Goal: Information Seeking & Learning: Learn about a topic

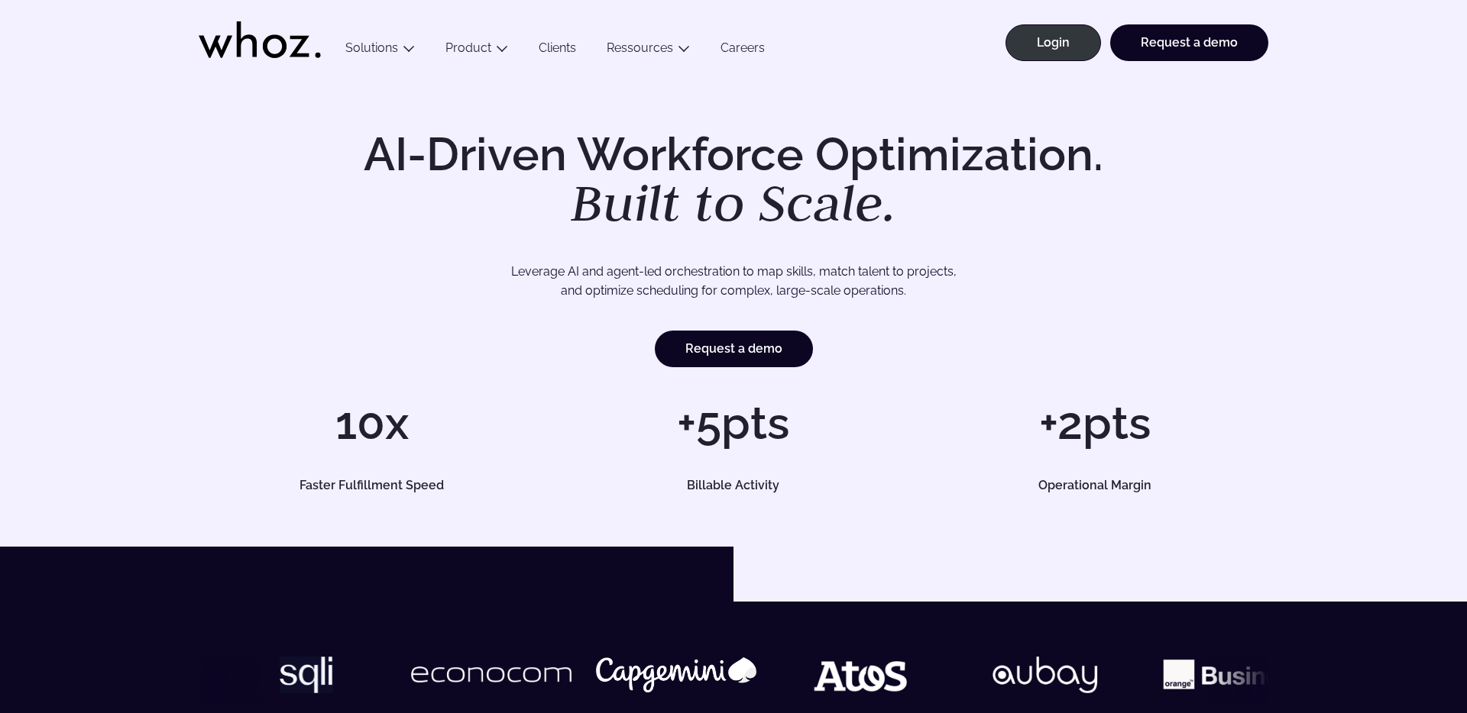
click at [569, 53] on link "Clients" at bounding box center [557, 50] width 68 height 21
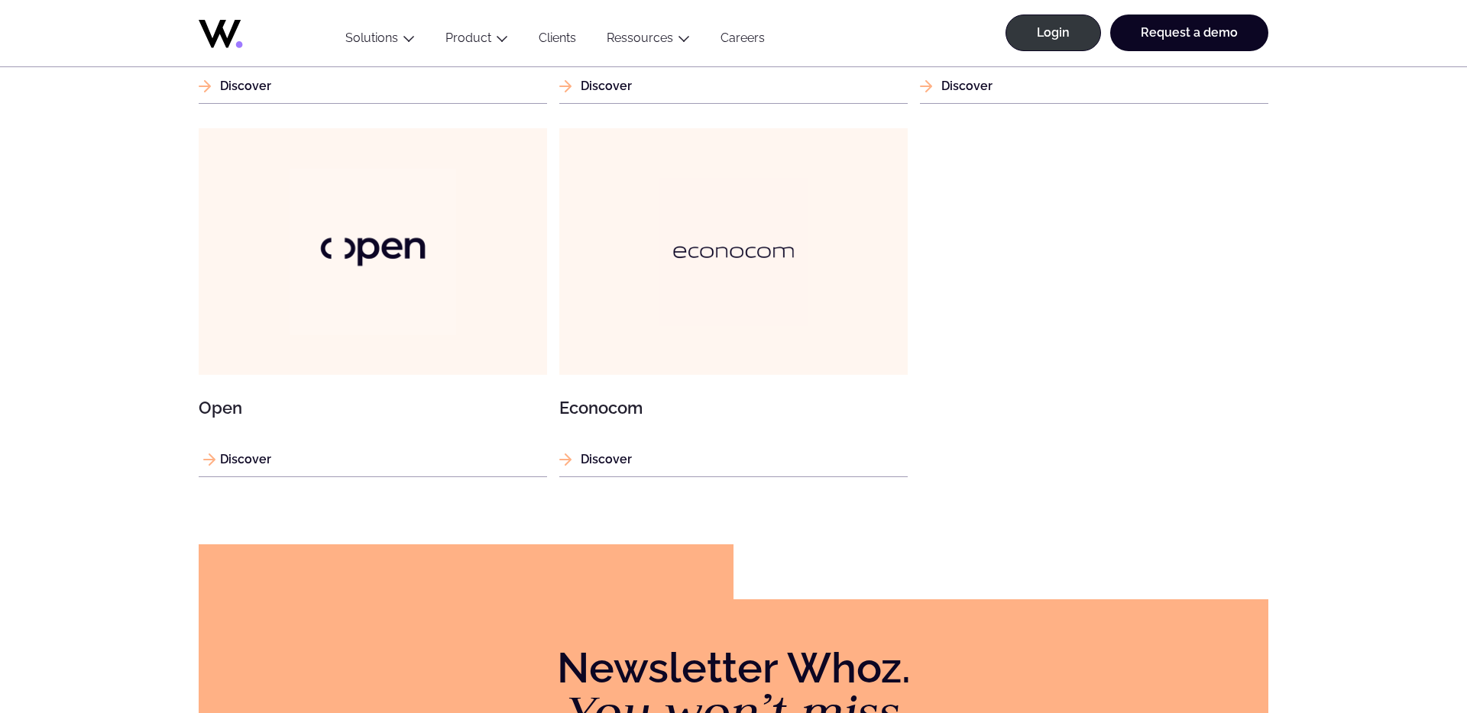
scroll to position [1702, 0]
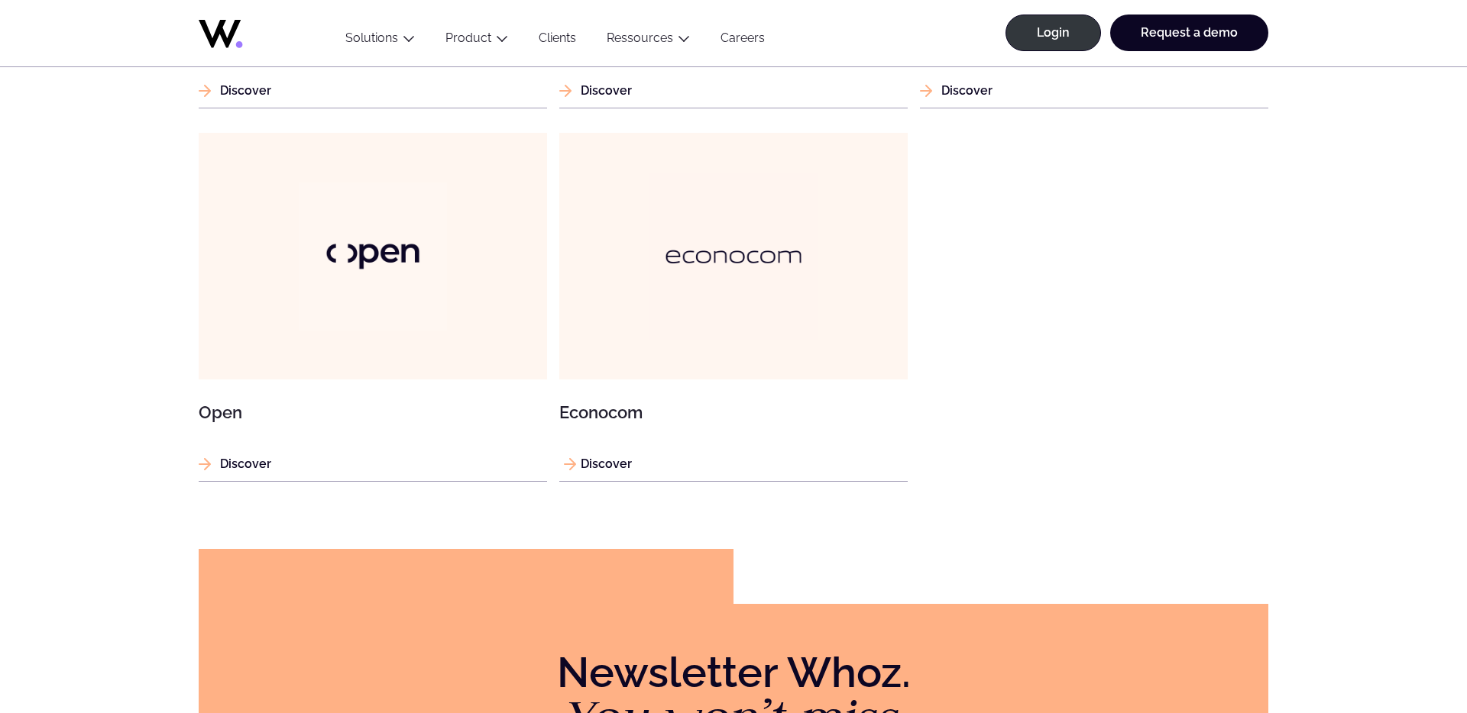
click at [628, 328] on figure at bounding box center [733, 256] width 348 height 247
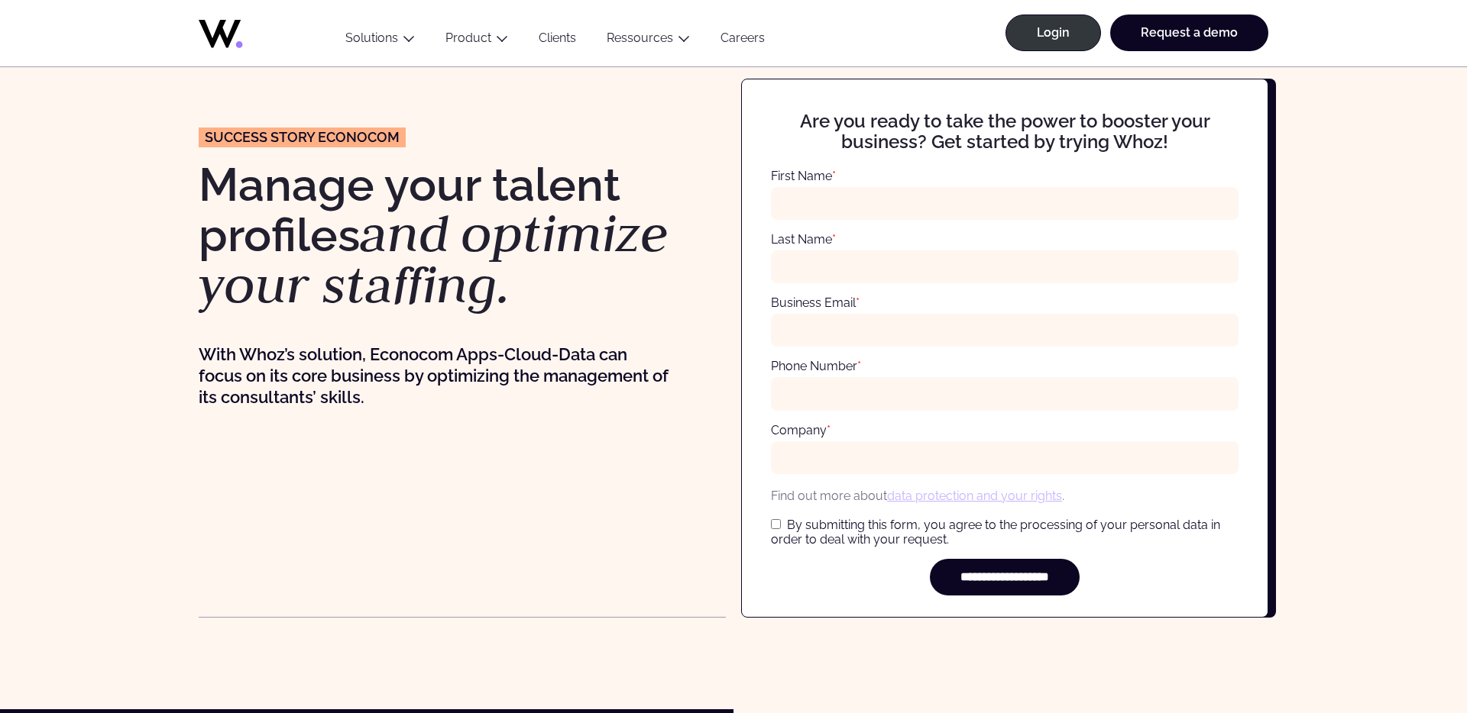
scroll to position [12, 0]
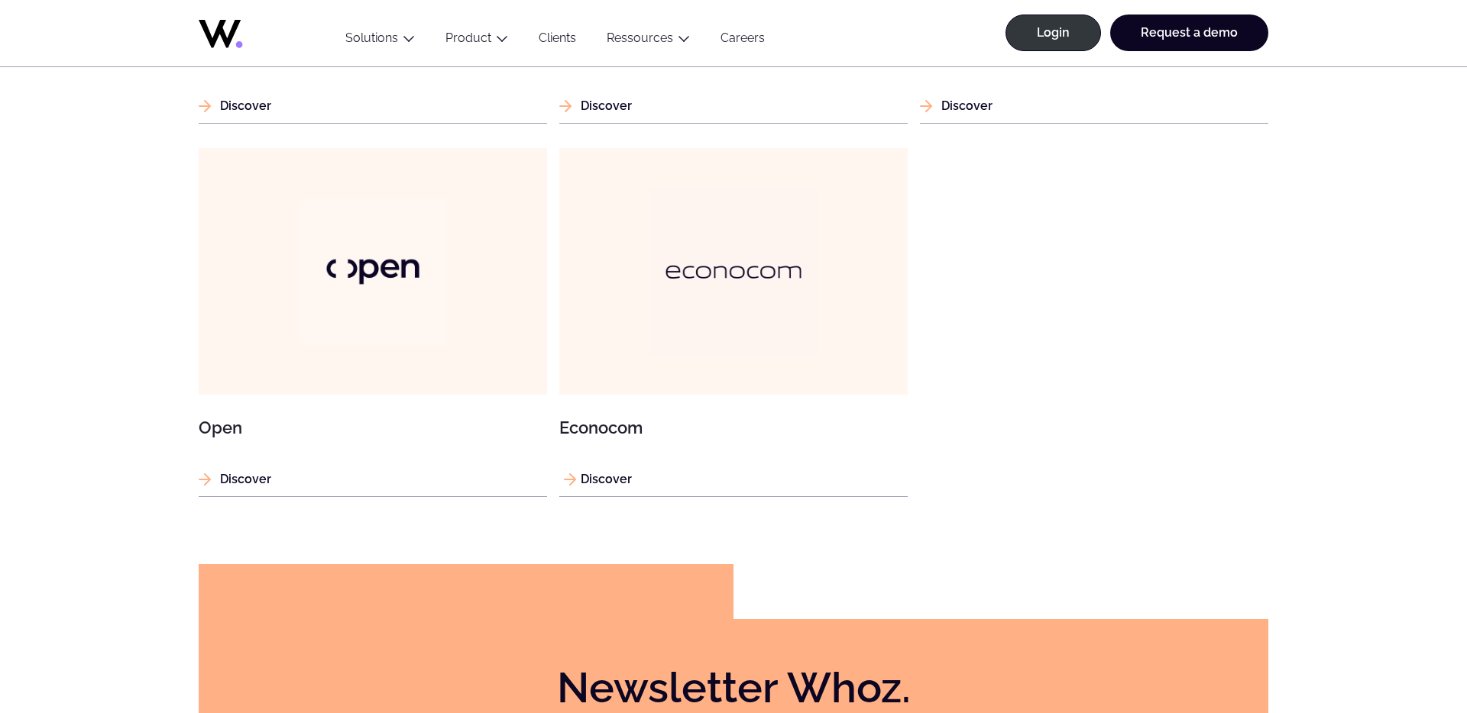
scroll to position [1696, 0]
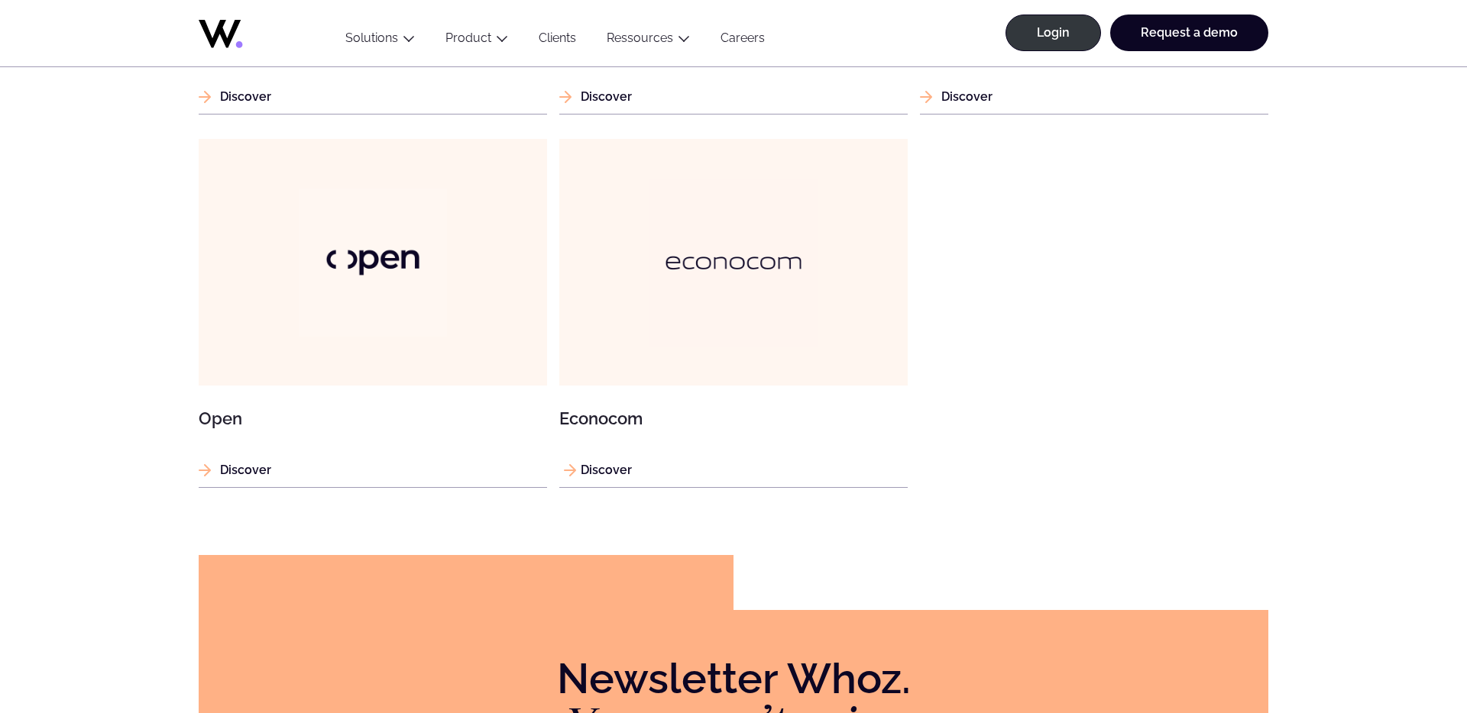
click at [610, 464] on p "Discover" at bounding box center [733, 470] width 348 height 19
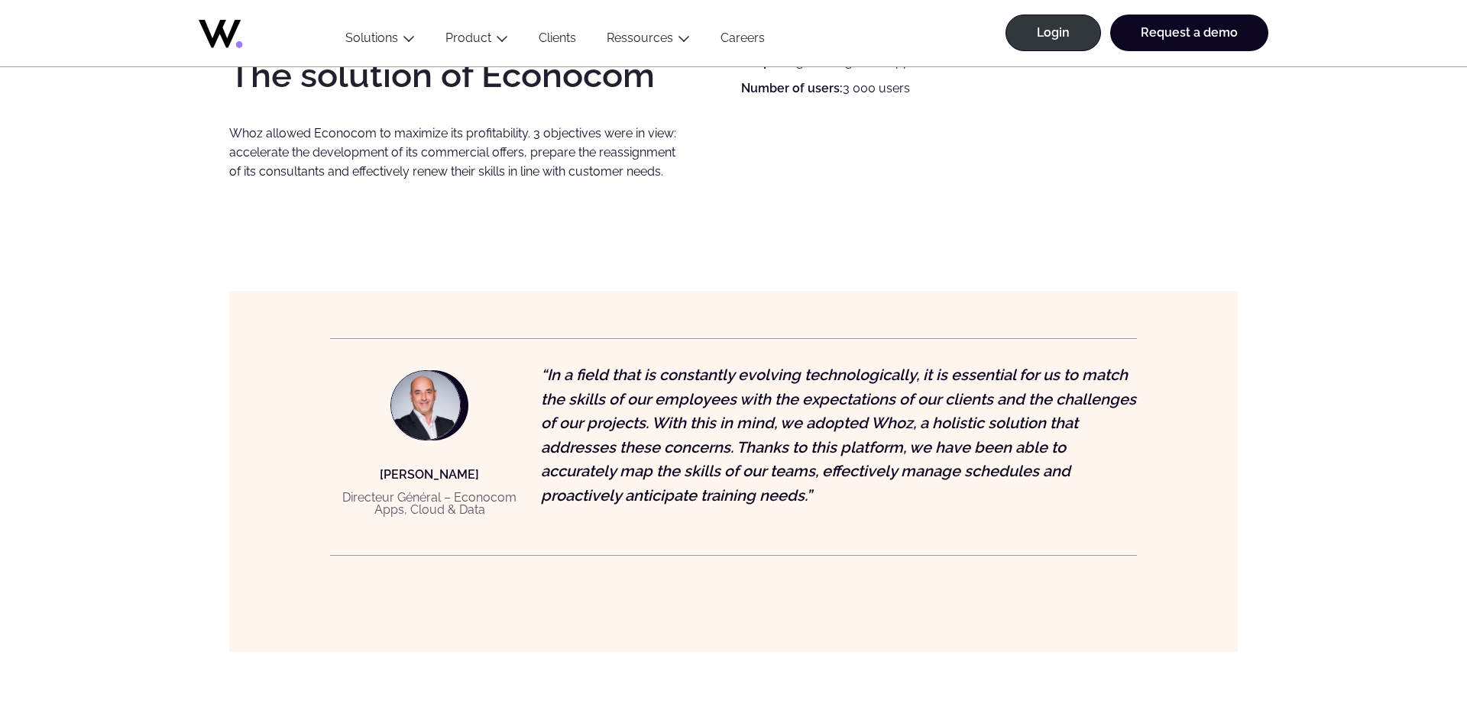
scroll to position [1500, 0]
